Goal: Entertainment & Leisure: Browse casually

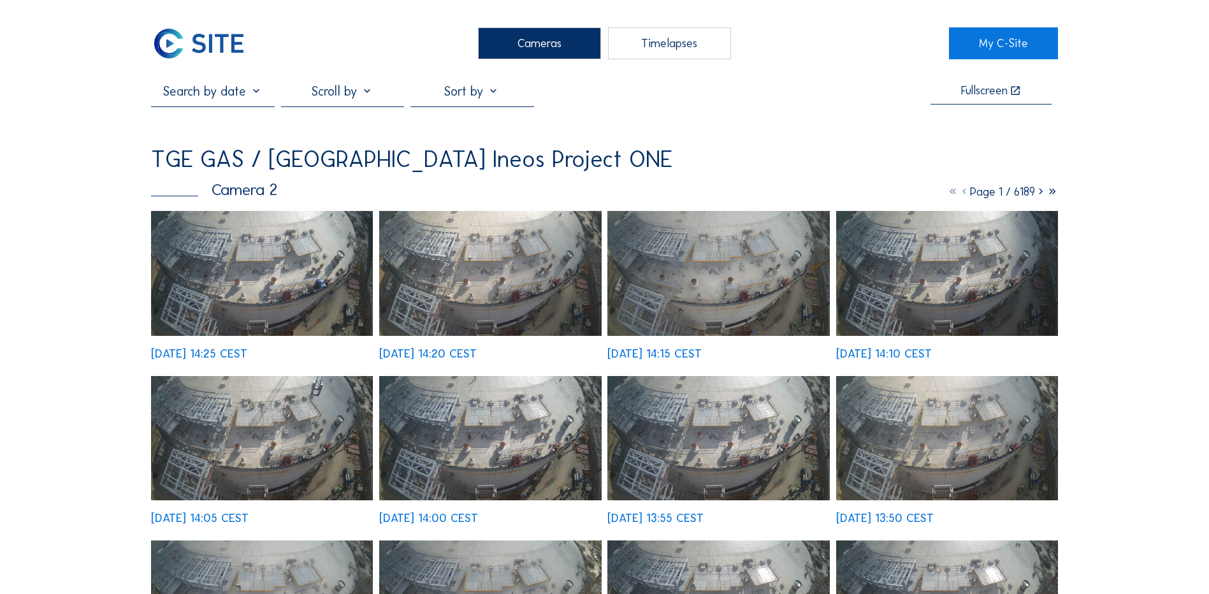
click at [264, 285] on img at bounding box center [262, 273] width 222 height 125
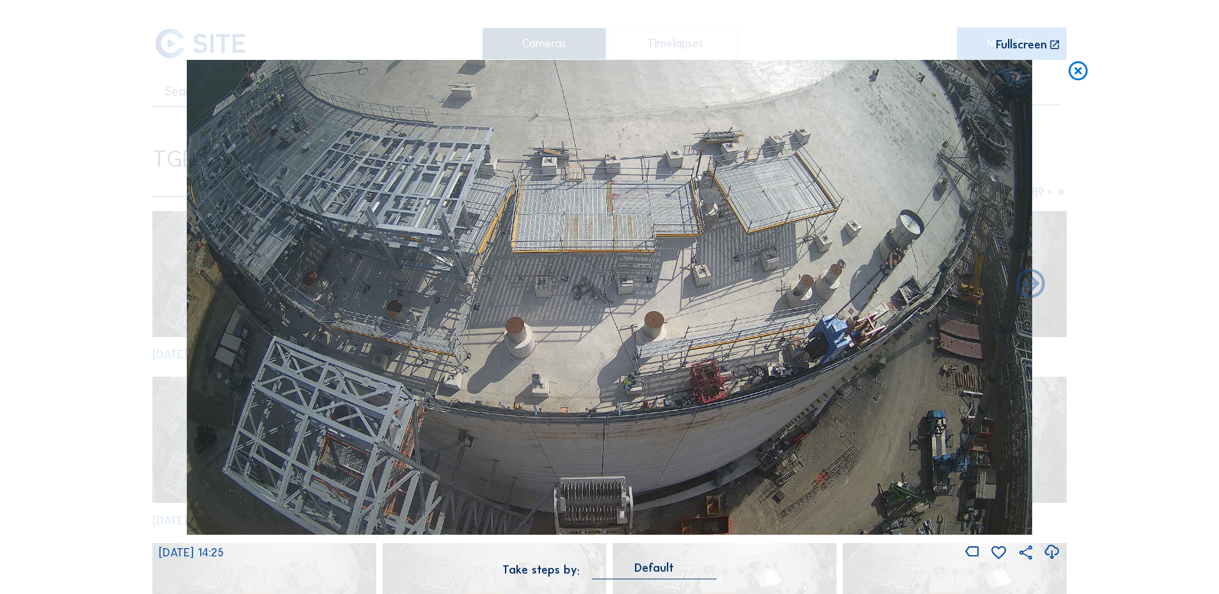
click at [1074, 76] on icon at bounding box center [1078, 72] width 23 height 24
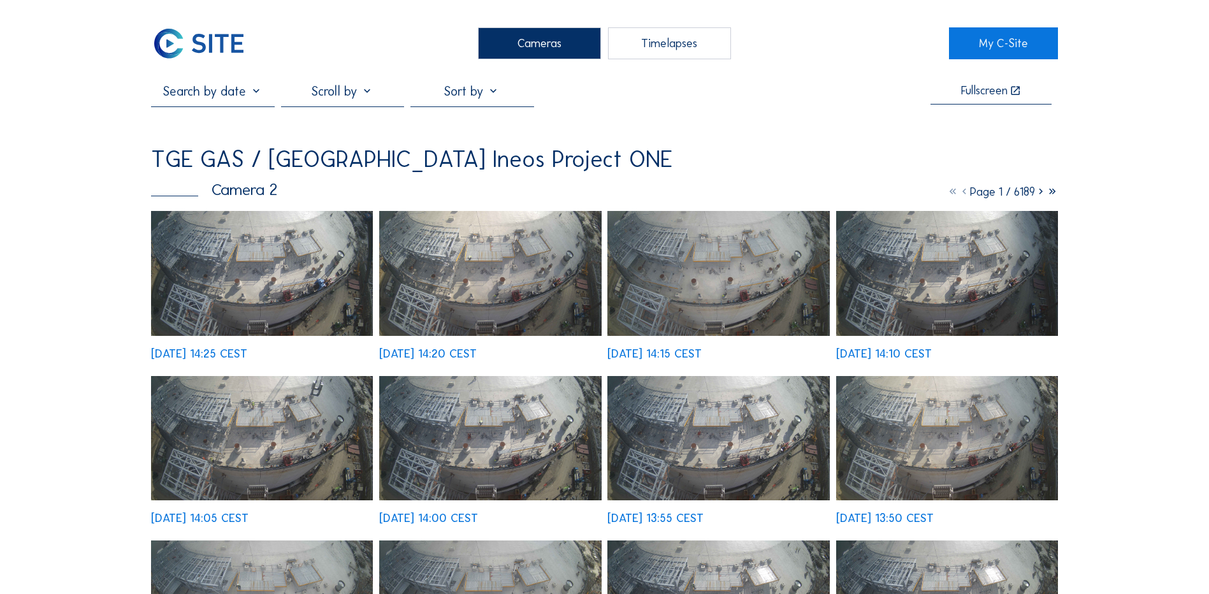
click at [808, 101] on div "Fullscreen" at bounding box center [604, 95] width 907 height 23
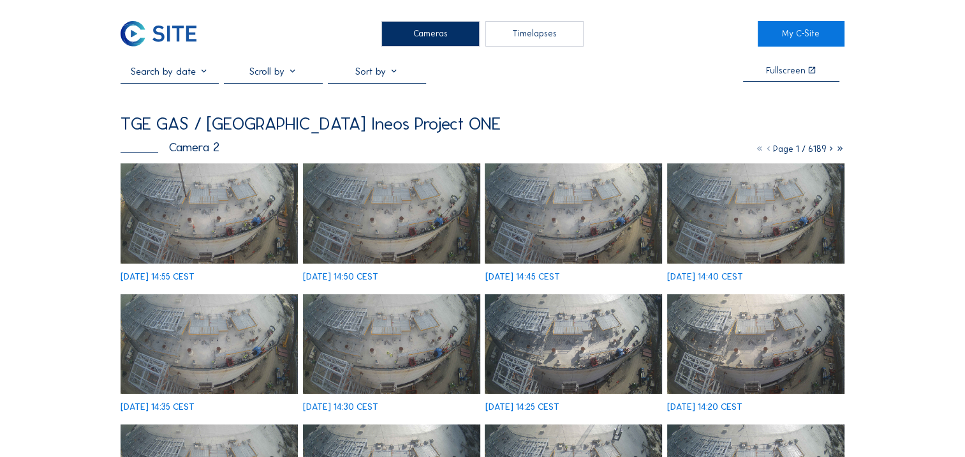
click at [237, 223] on img at bounding box center [209, 212] width 177 height 99
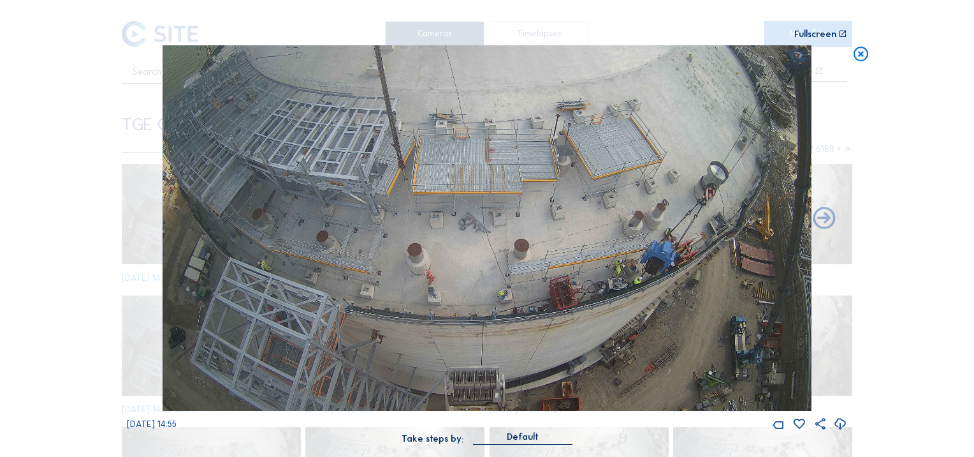
click at [861, 56] on icon at bounding box center [861, 54] width 18 height 18
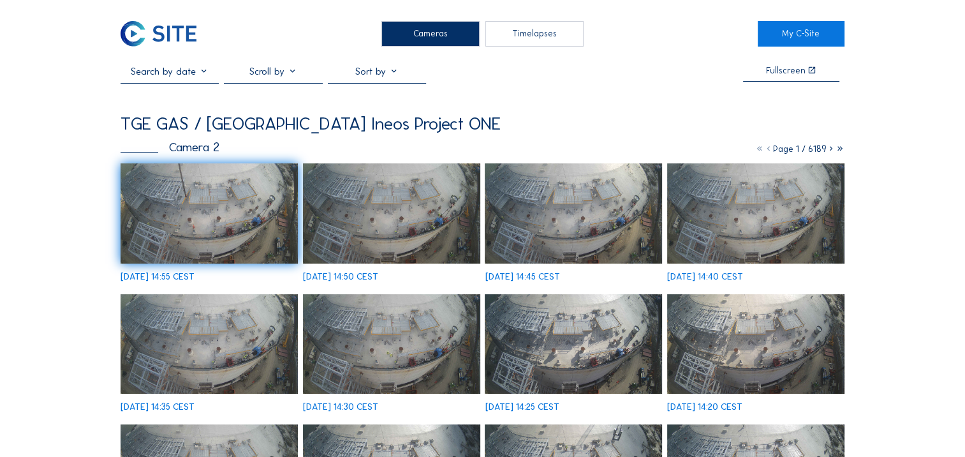
drag, startPoint x: 926, startPoint y: 122, endPoint x: 927, endPoint y: 105, distance: 17.3
